Goal: Transaction & Acquisition: Purchase product/service

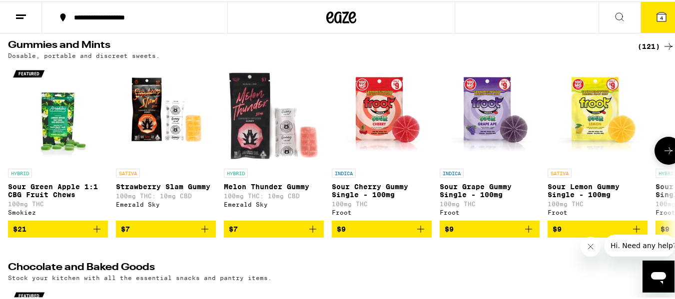
click at [662, 152] on icon at bounding box center [668, 149] width 12 height 12
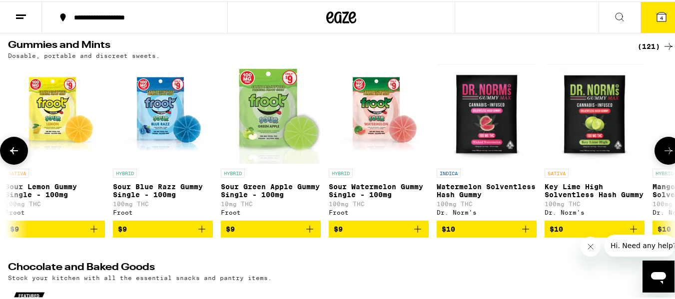
scroll to position [0, 550]
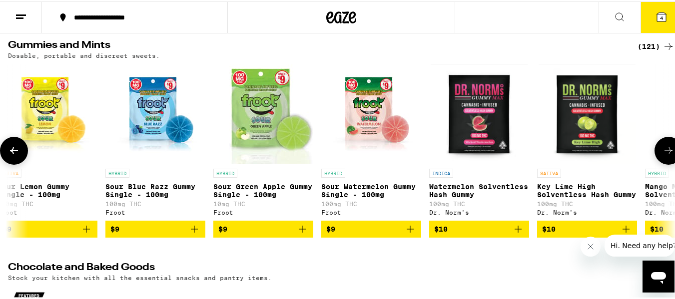
click at [662, 152] on icon at bounding box center [668, 149] width 12 height 12
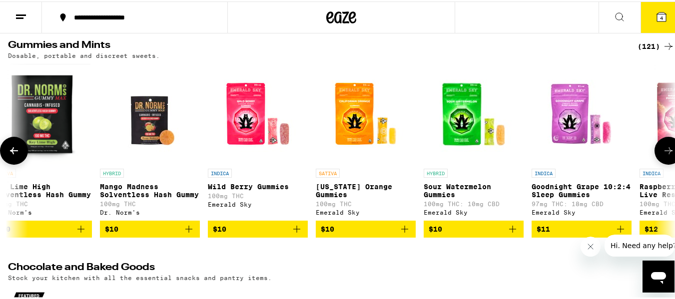
scroll to position [0, 1100]
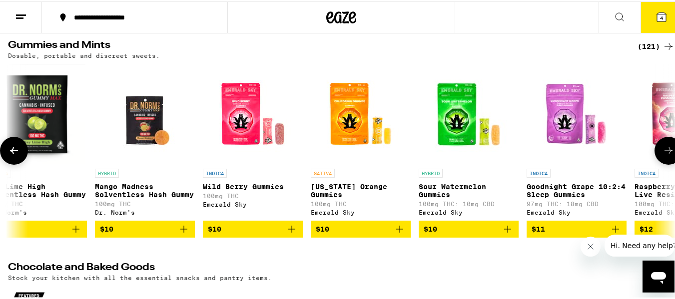
click at [662, 152] on icon at bounding box center [668, 149] width 12 height 12
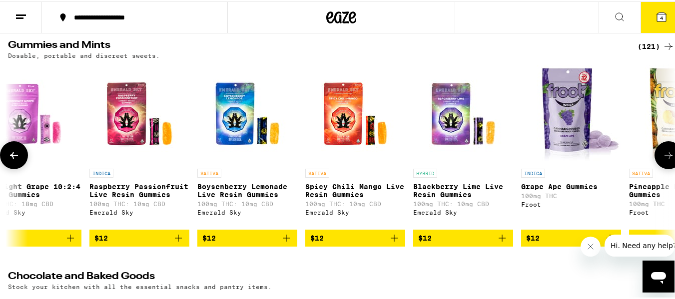
scroll to position [0, 1650]
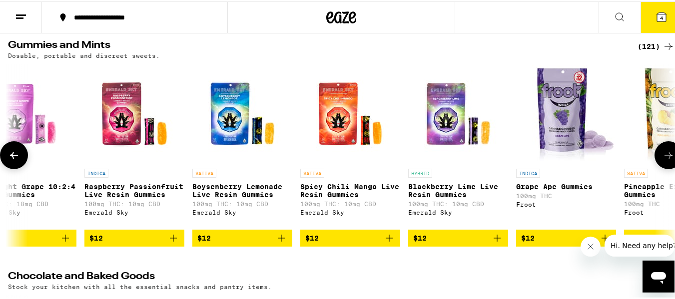
click at [662, 152] on button at bounding box center [668, 154] width 28 height 28
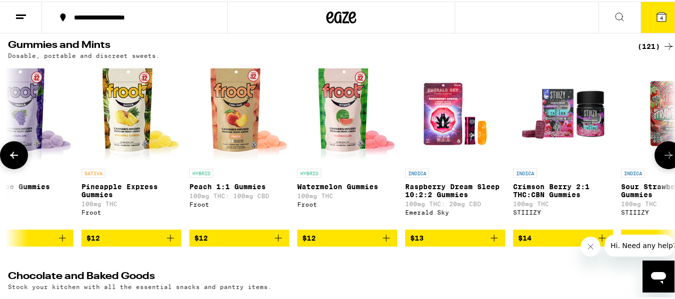
scroll to position [0, 2200]
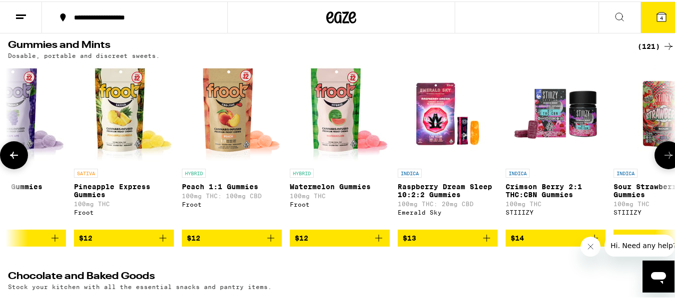
click at [662, 152] on button at bounding box center [668, 154] width 28 height 28
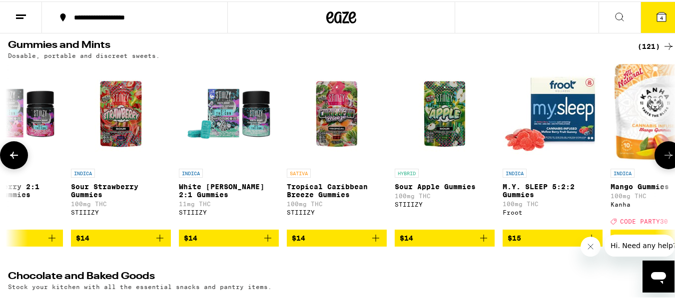
scroll to position [0, 2750]
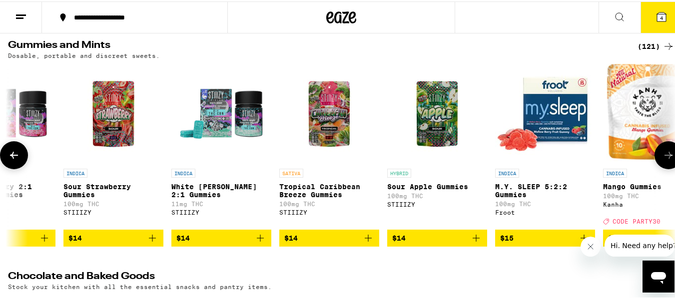
click at [662, 152] on button at bounding box center [668, 154] width 28 height 28
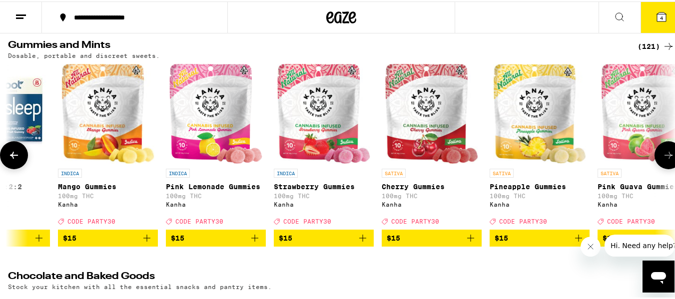
scroll to position [0, 3300]
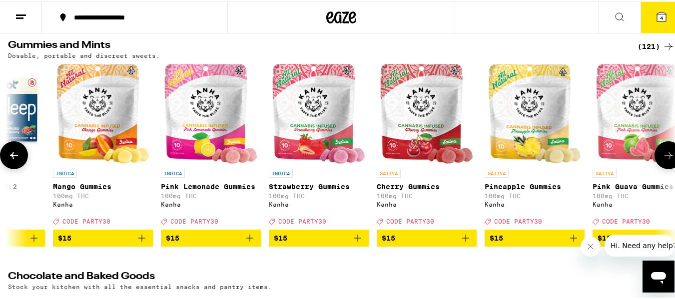
click at [662, 152] on button at bounding box center [668, 154] width 28 height 28
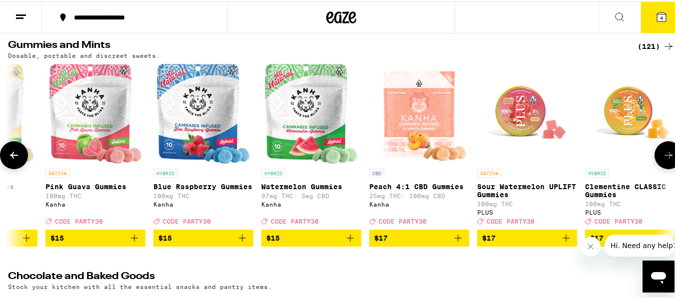
scroll to position [0, 3850]
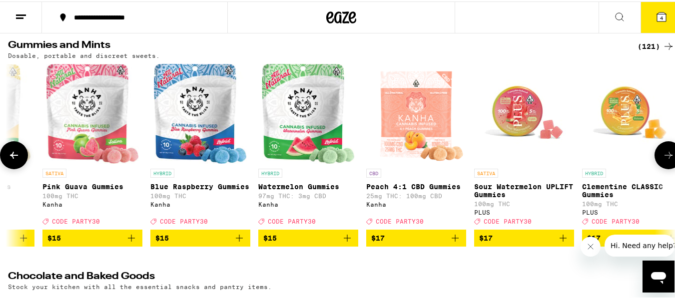
click at [662, 152] on button at bounding box center [668, 154] width 28 height 28
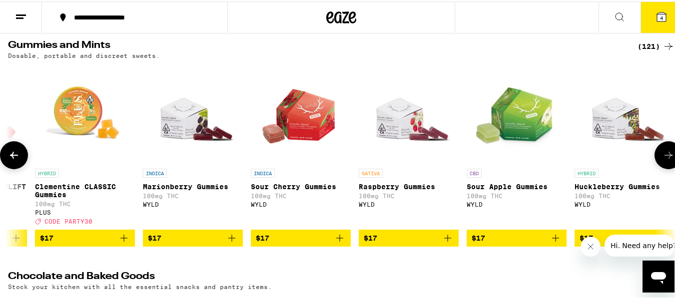
scroll to position [0, 4400]
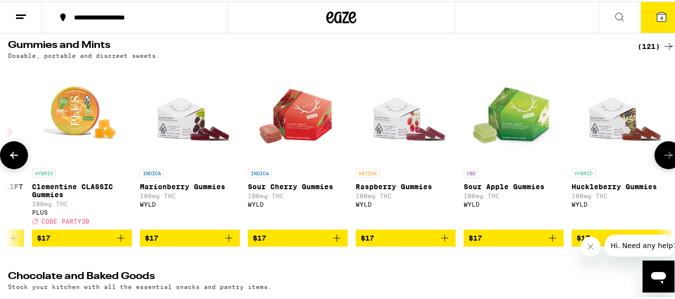
click at [662, 152] on button at bounding box center [668, 154] width 28 height 28
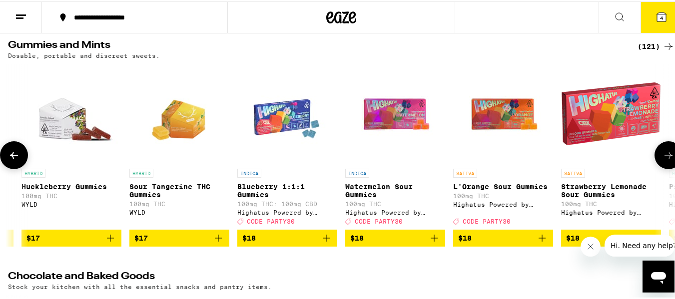
click at [662, 152] on button at bounding box center [668, 154] width 28 height 28
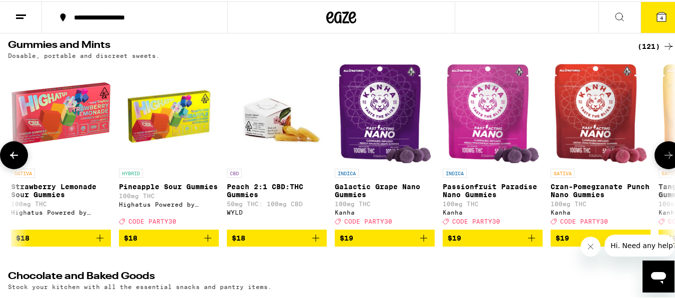
click at [662, 152] on button at bounding box center [668, 154] width 28 height 28
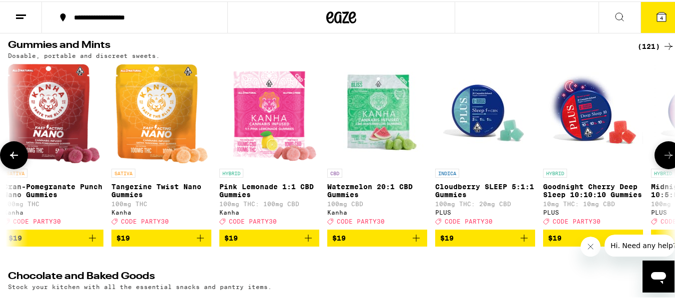
scroll to position [0, 6050]
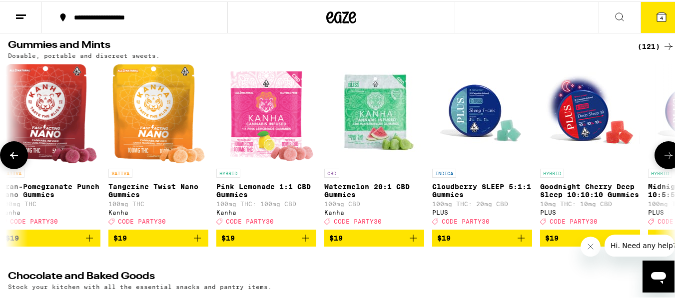
click at [662, 152] on button at bounding box center [668, 154] width 28 height 28
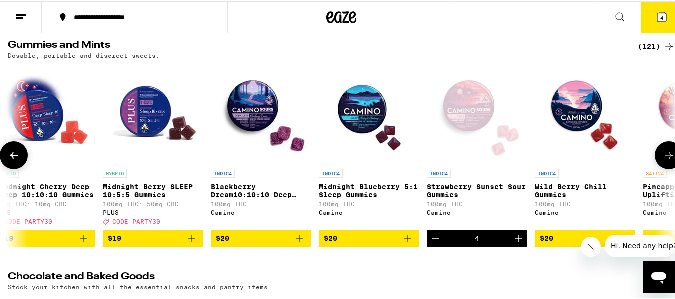
scroll to position [0, 6600]
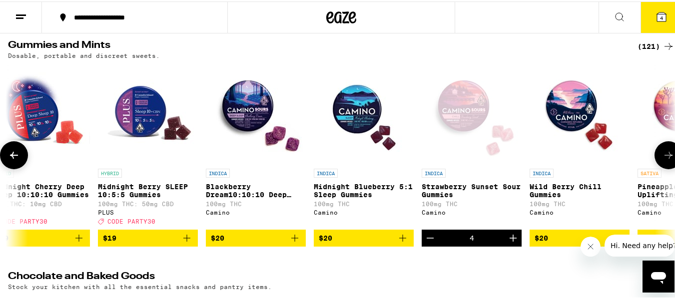
click at [662, 154] on icon at bounding box center [668, 154] width 12 height 12
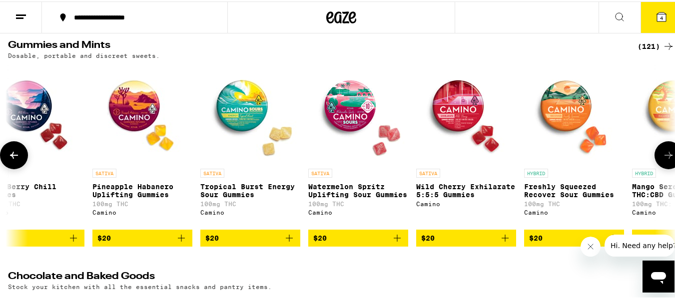
scroll to position [0, 7150]
